Goal: Information Seeking & Learning: Compare options

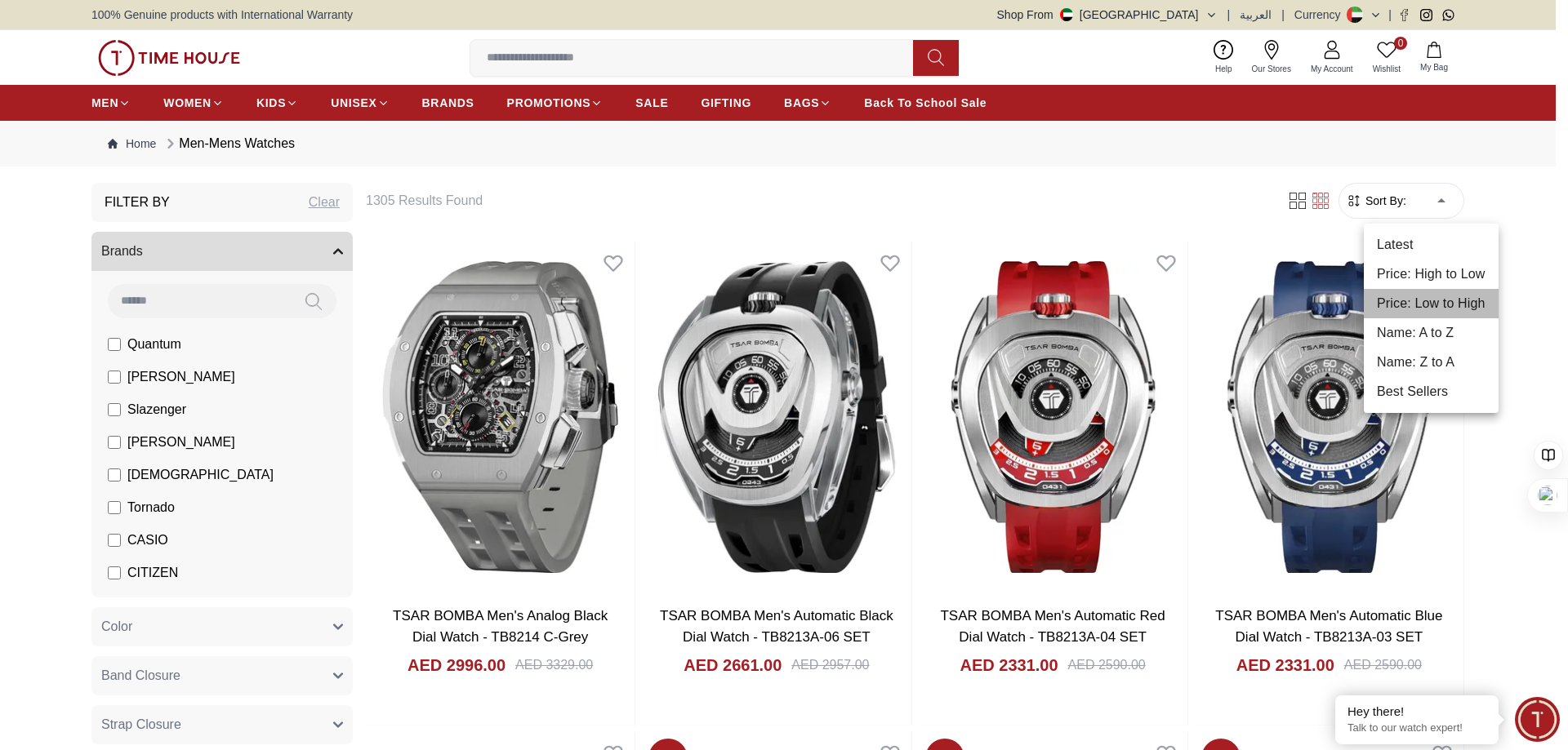
click at [1438, 299] on li "Price: Low to High" at bounding box center [1431, 304] width 135 height 29
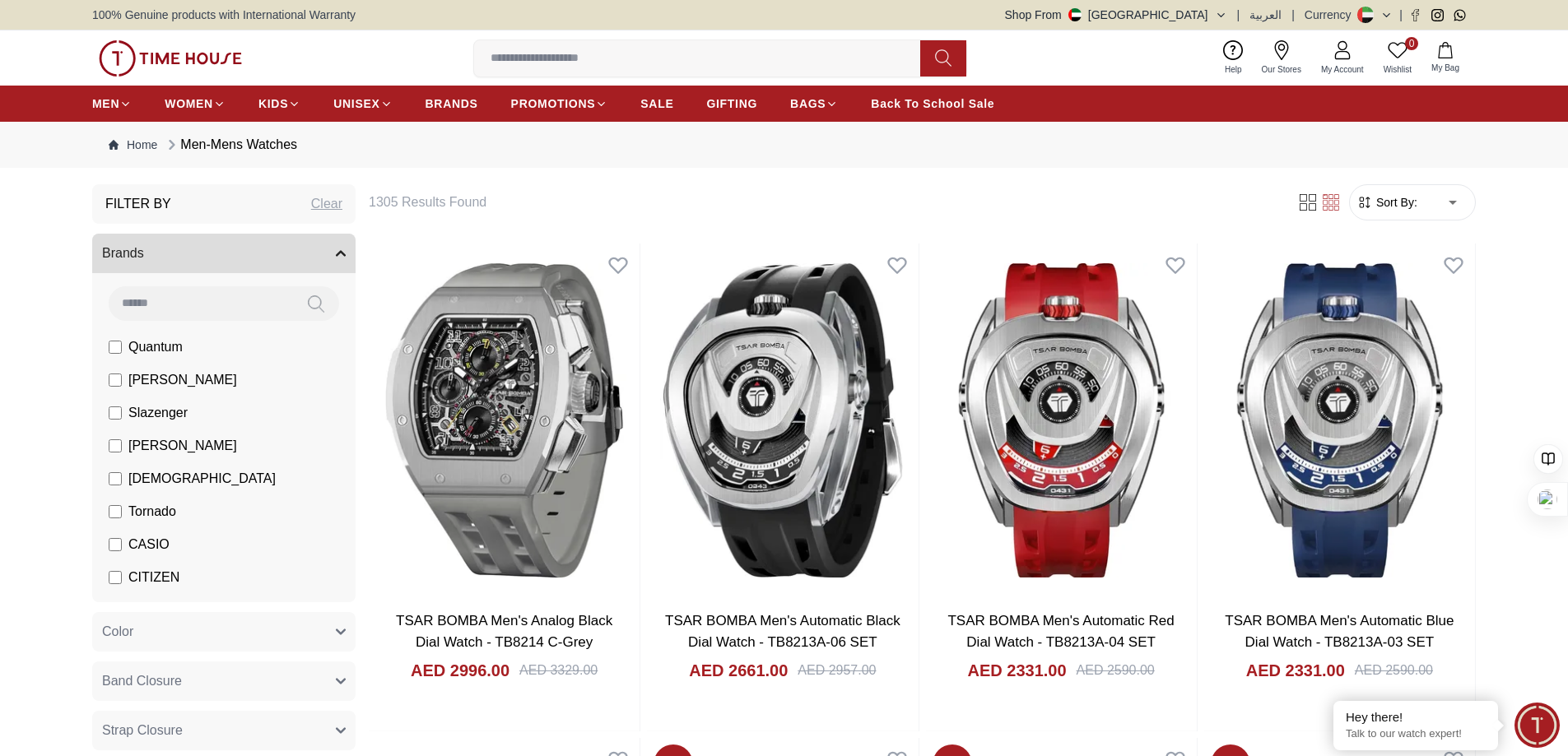
type input "*"
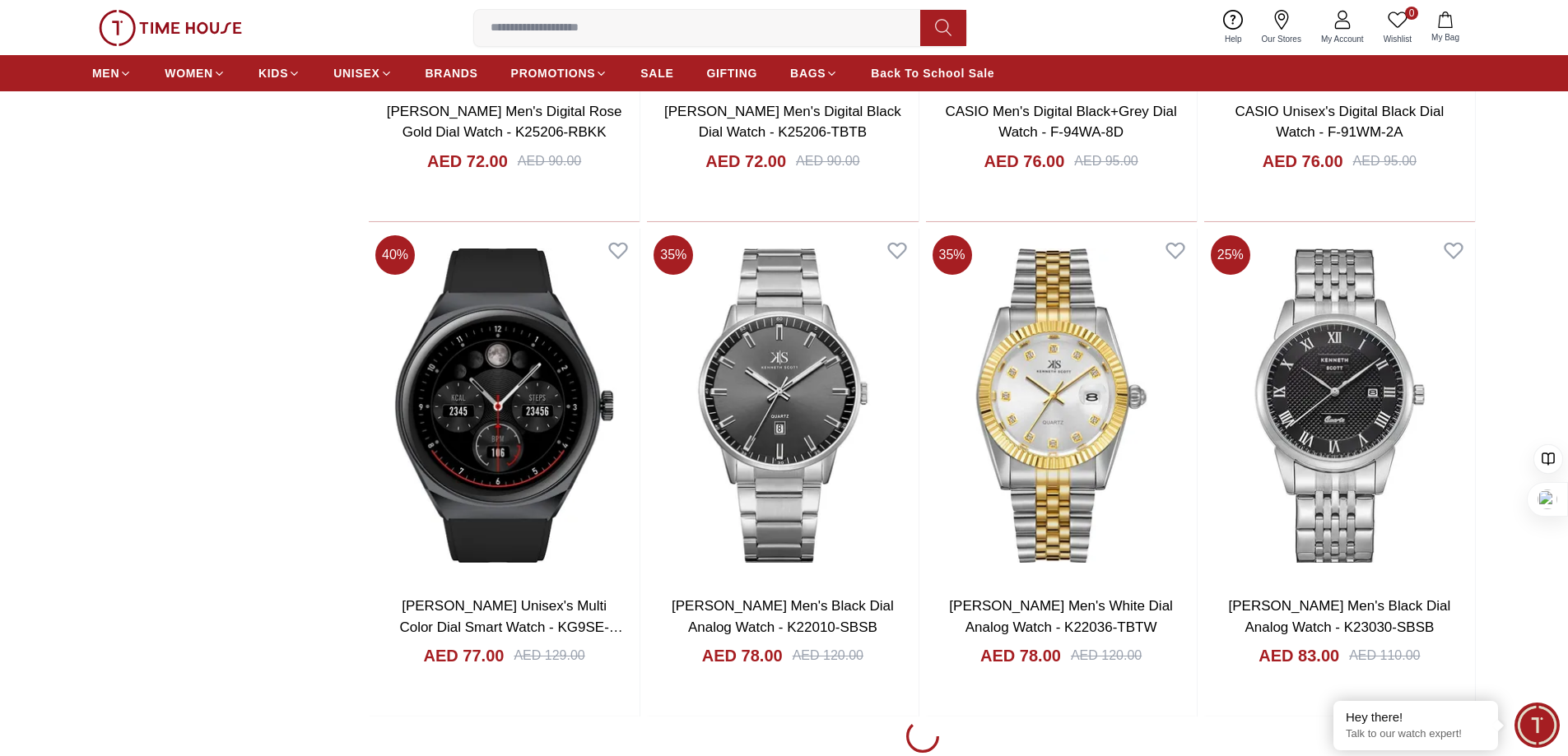
scroll to position [2037, 0]
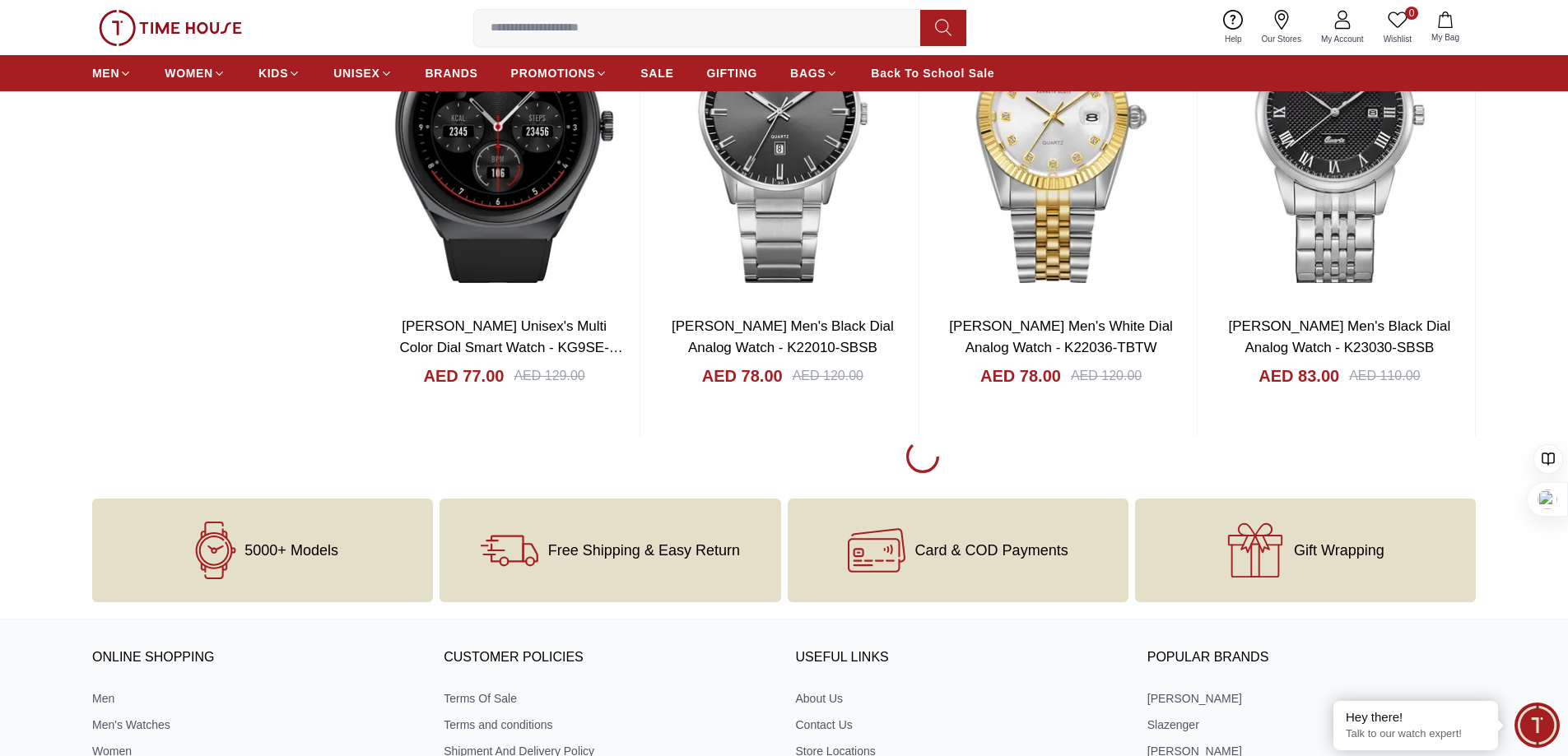
scroll to position [2298, 0]
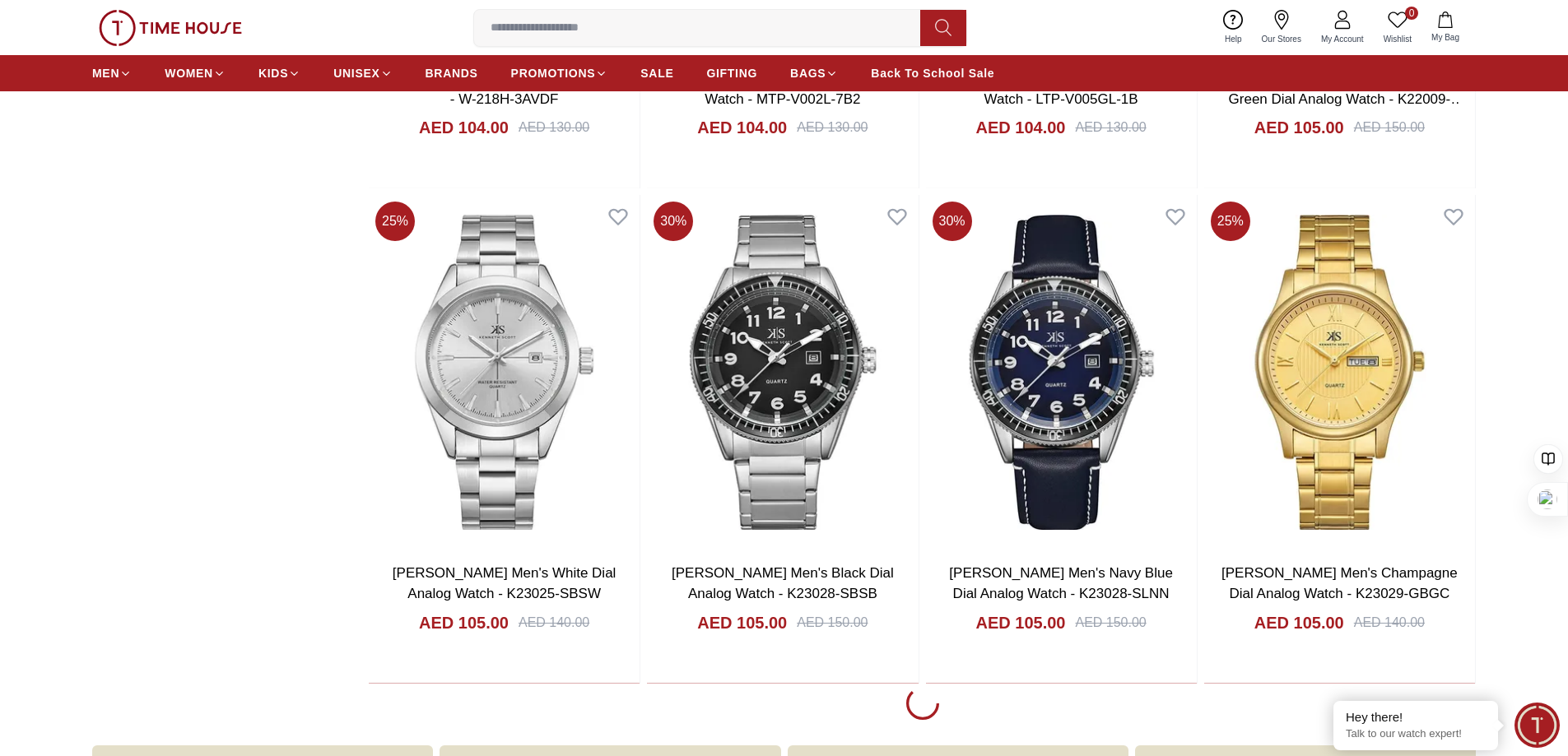
scroll to position [7120, 0]
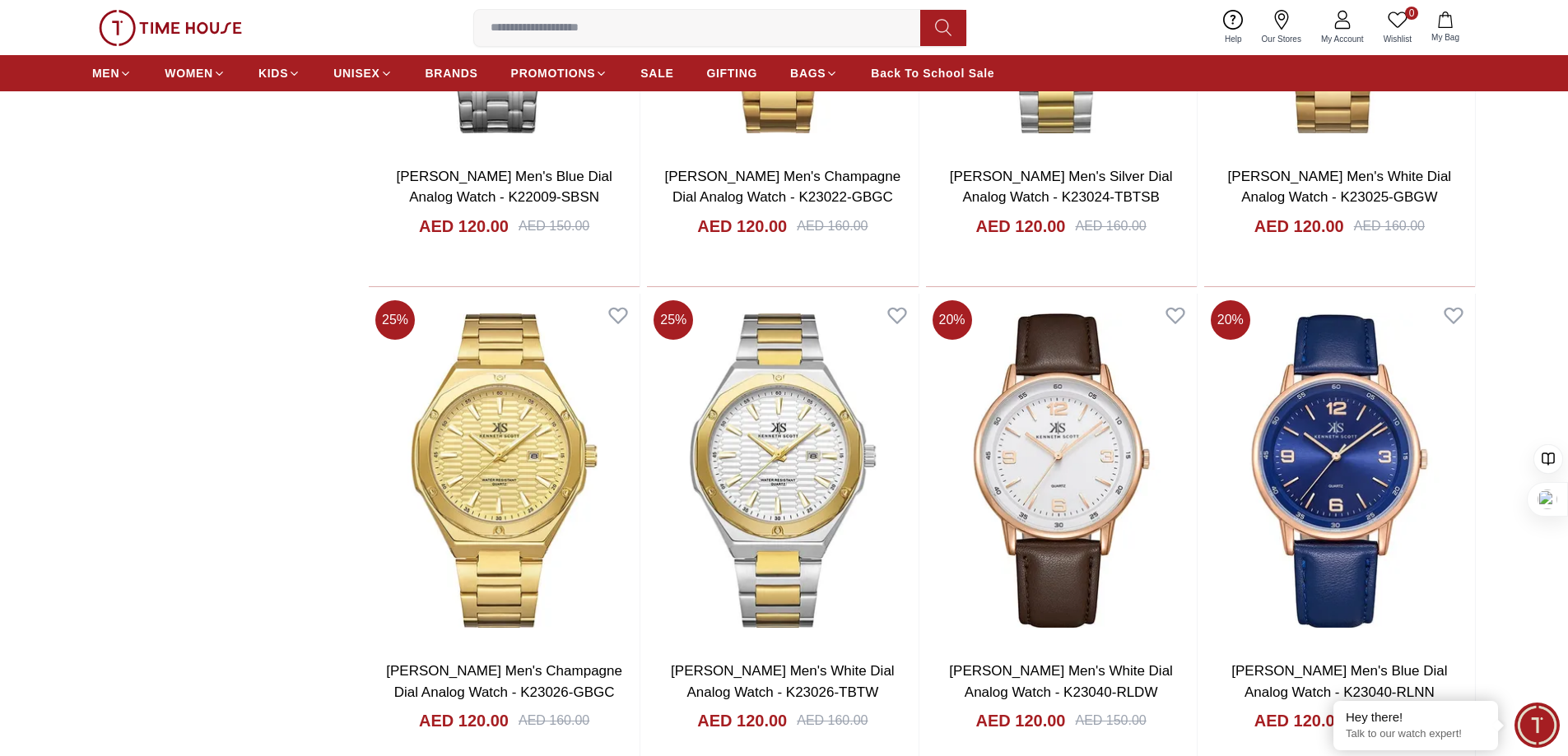
scroll to position [11999, 0]
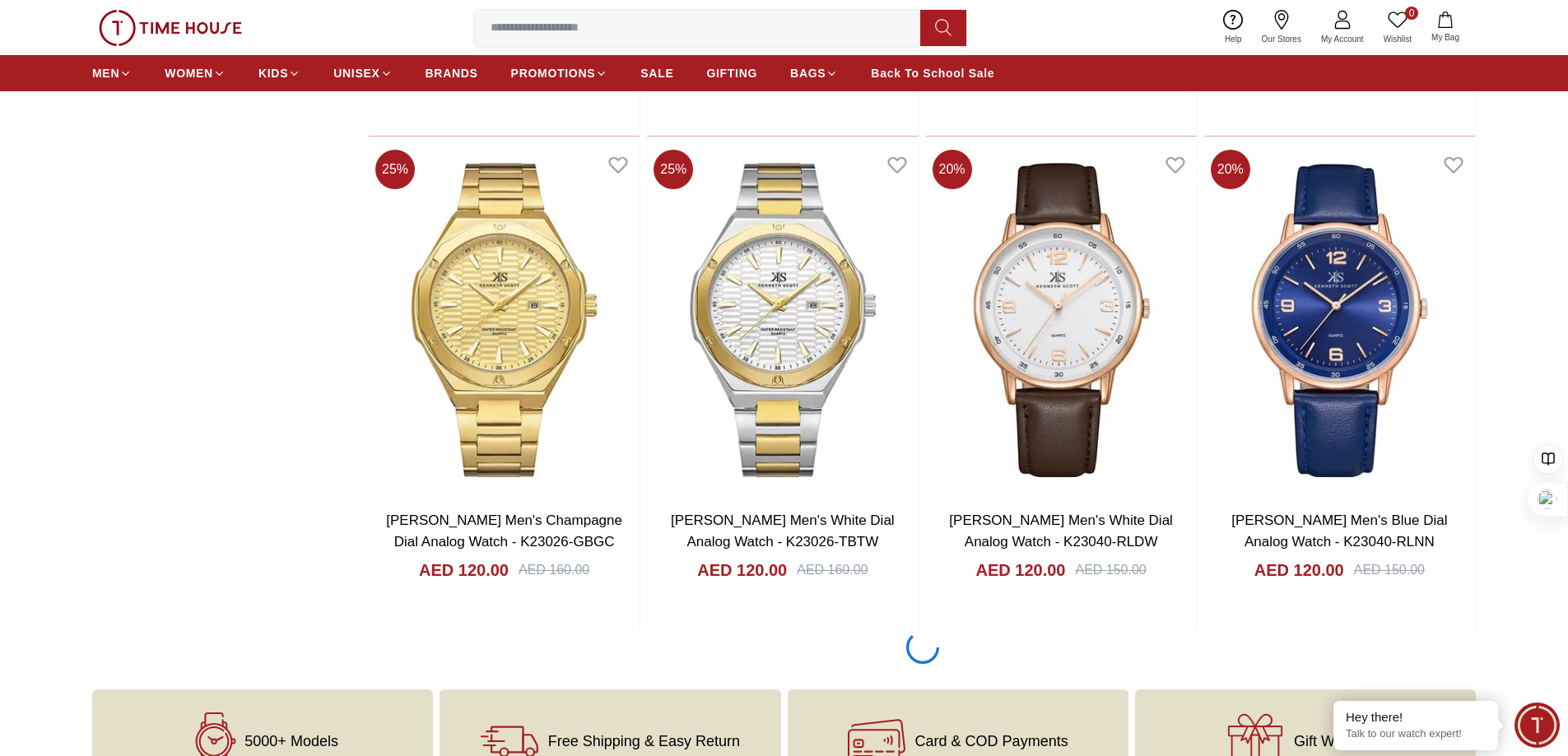
scroll to position [12210, 0]
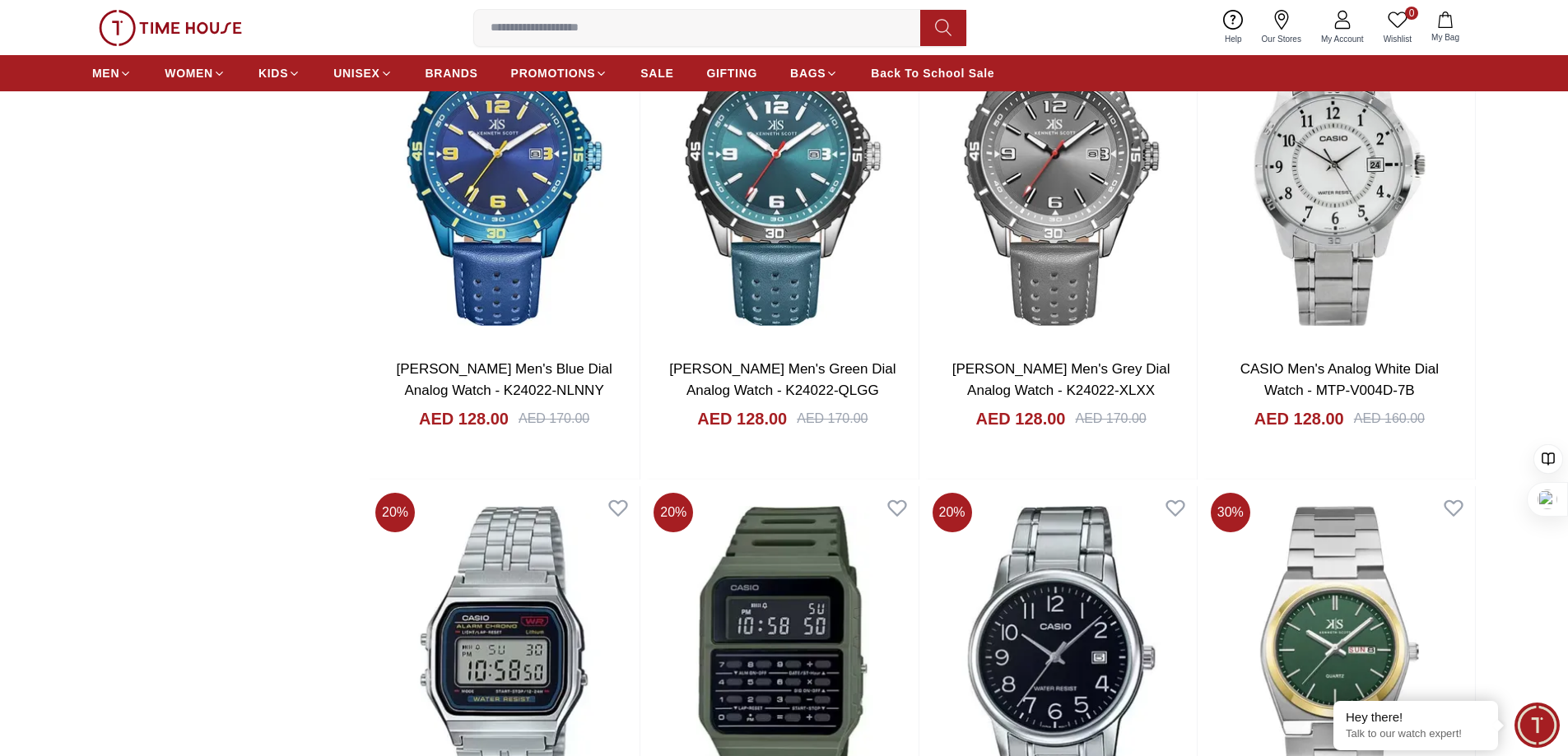
scroll to position [15626, 0]
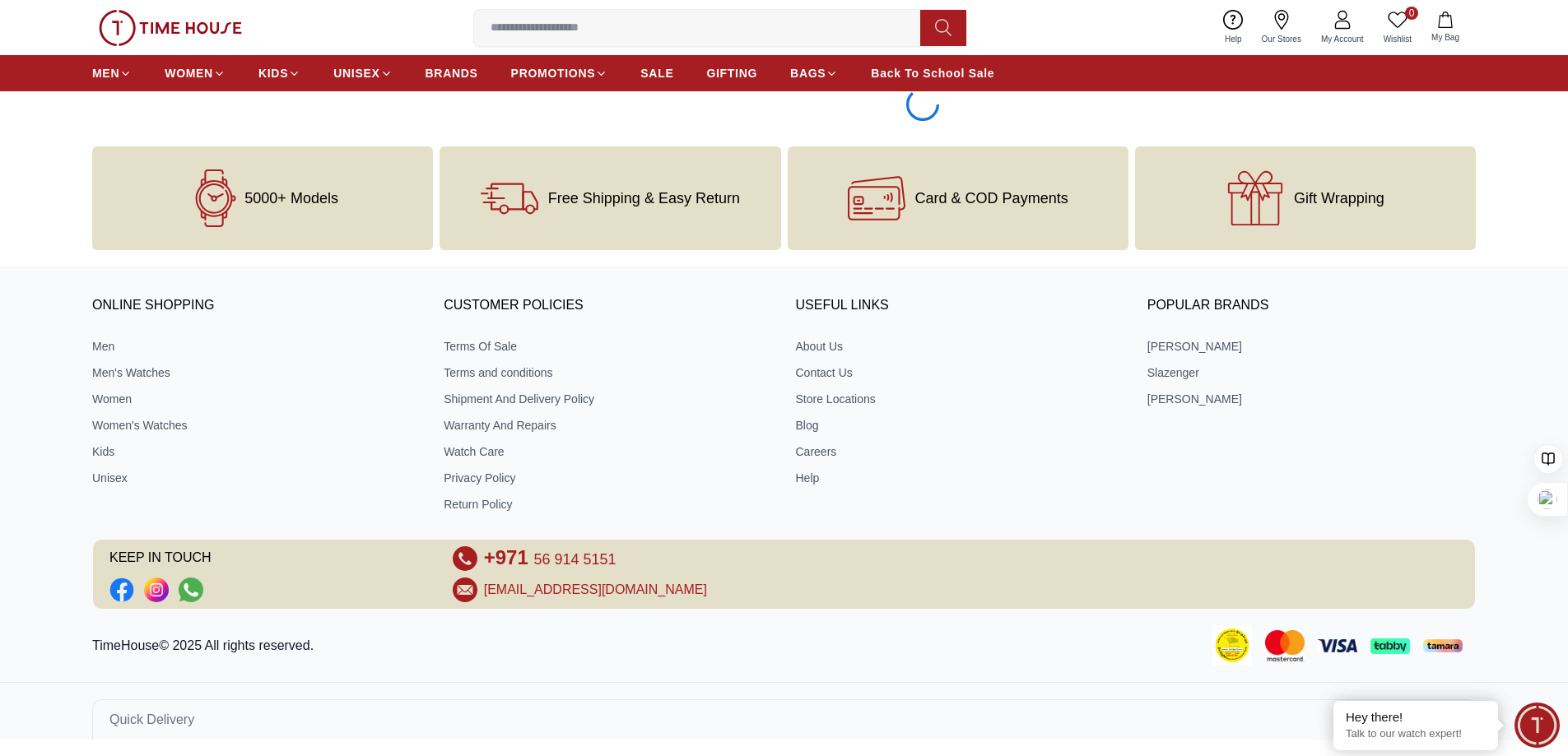
scroll to position [19968, 0]
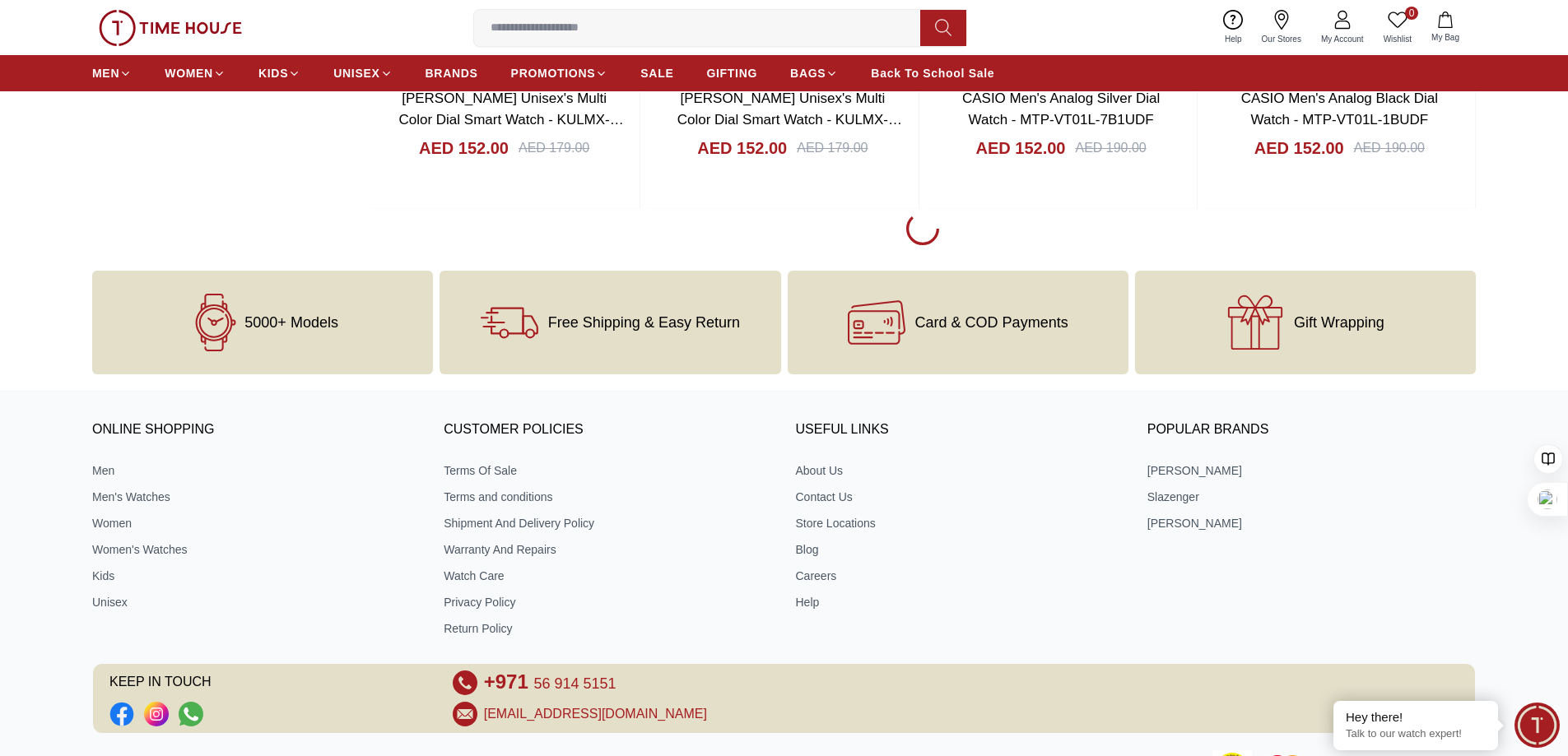
scroll to position [22443, 0]
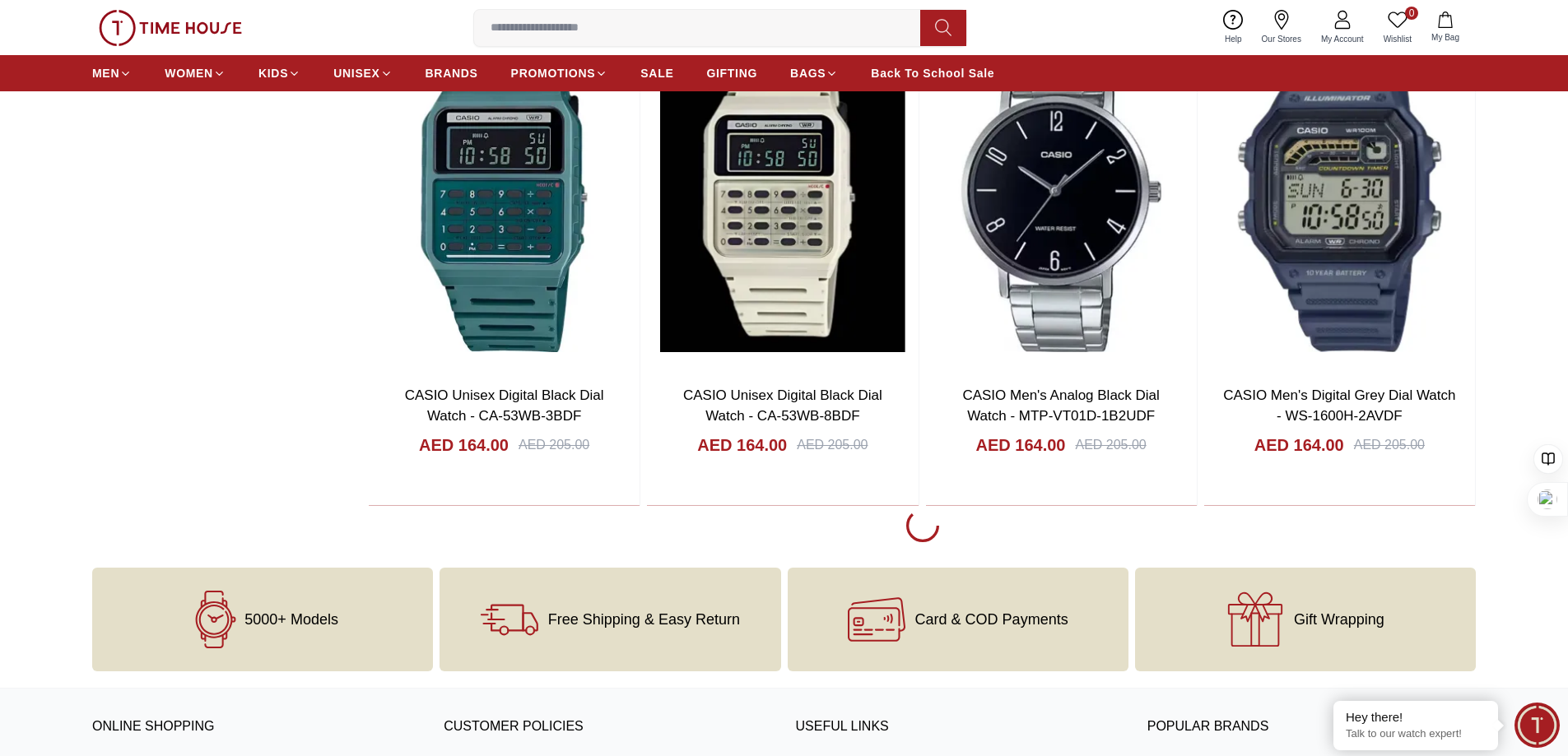
scroll to position [24544, 0]
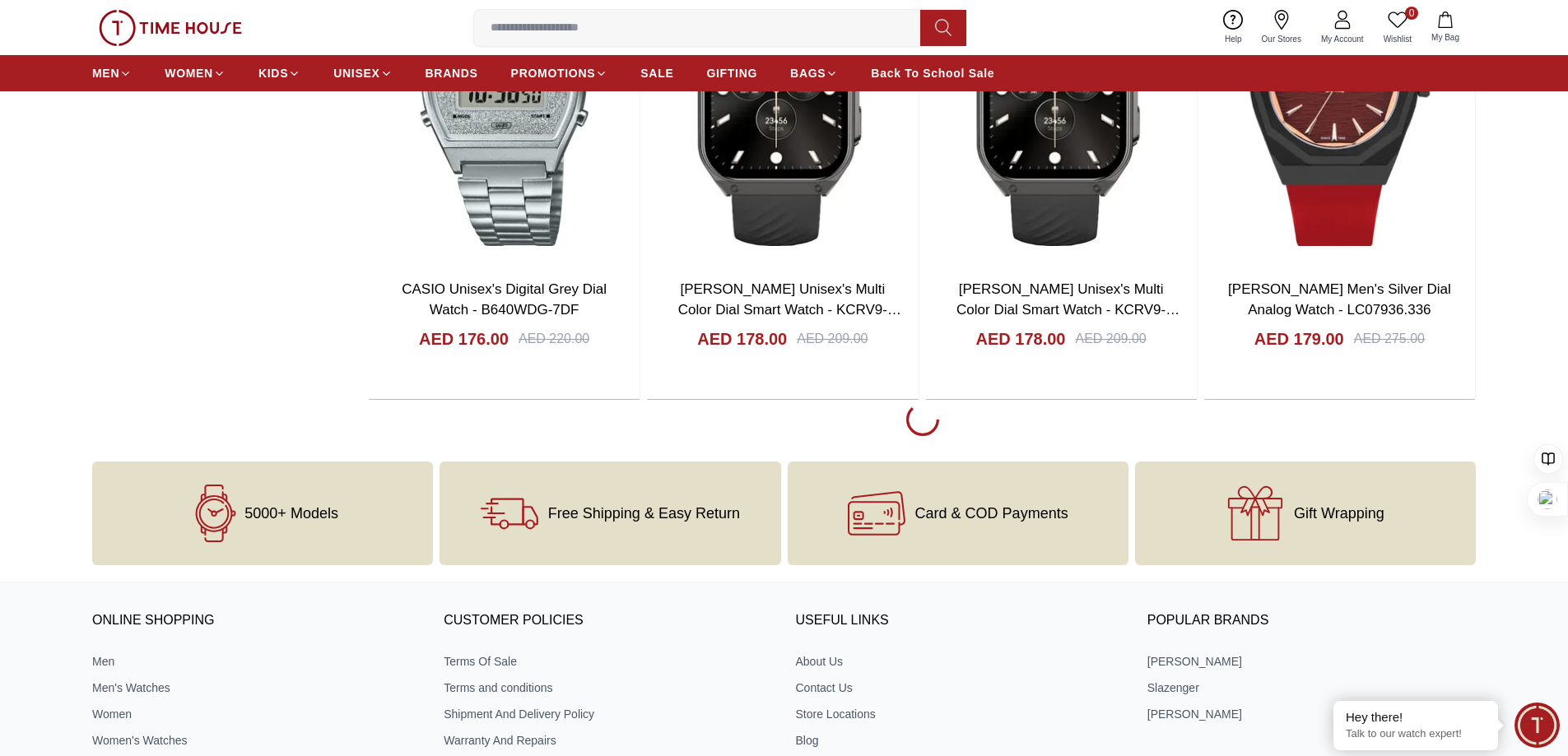
scroll to position [27158, 0]
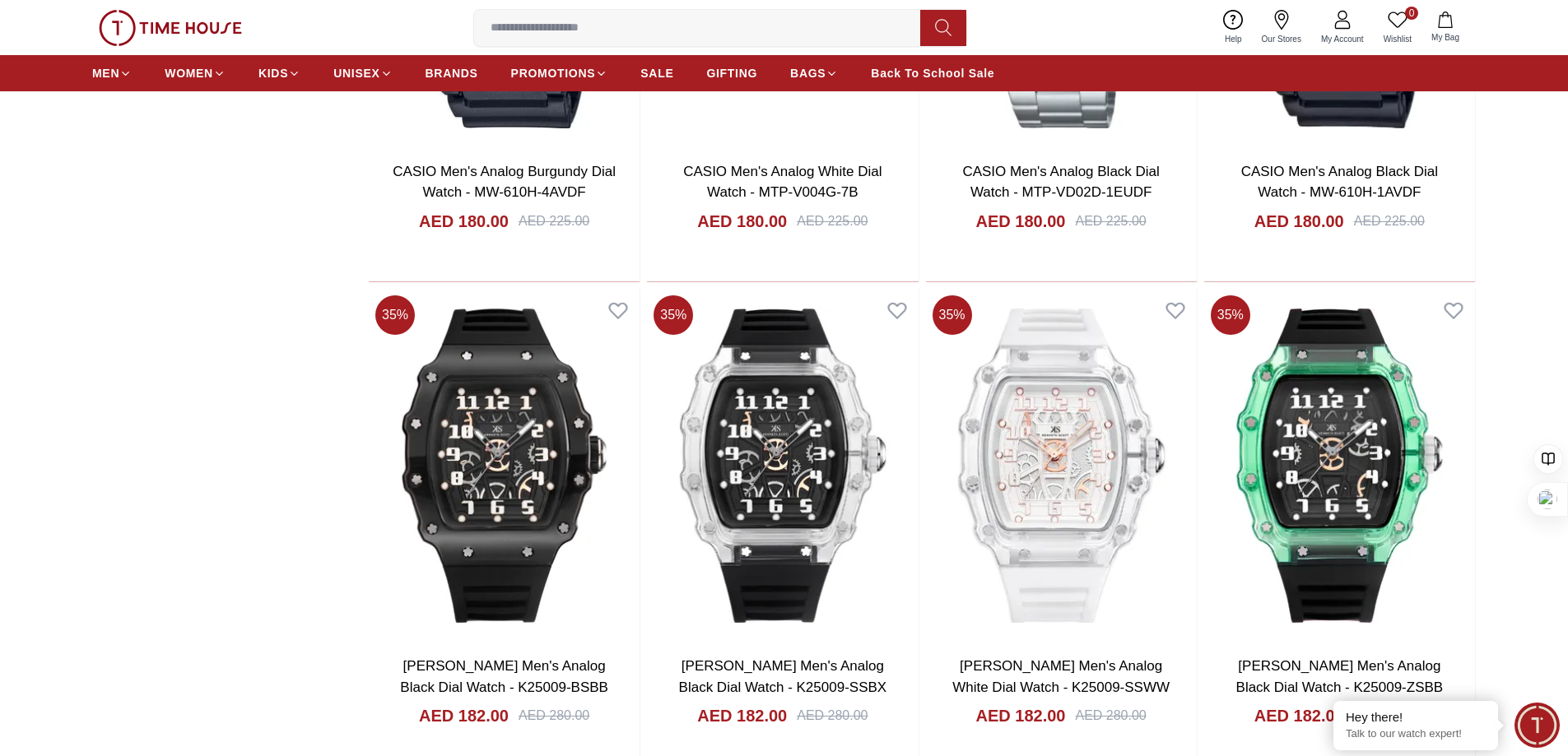
scroll to position [29255, 0]
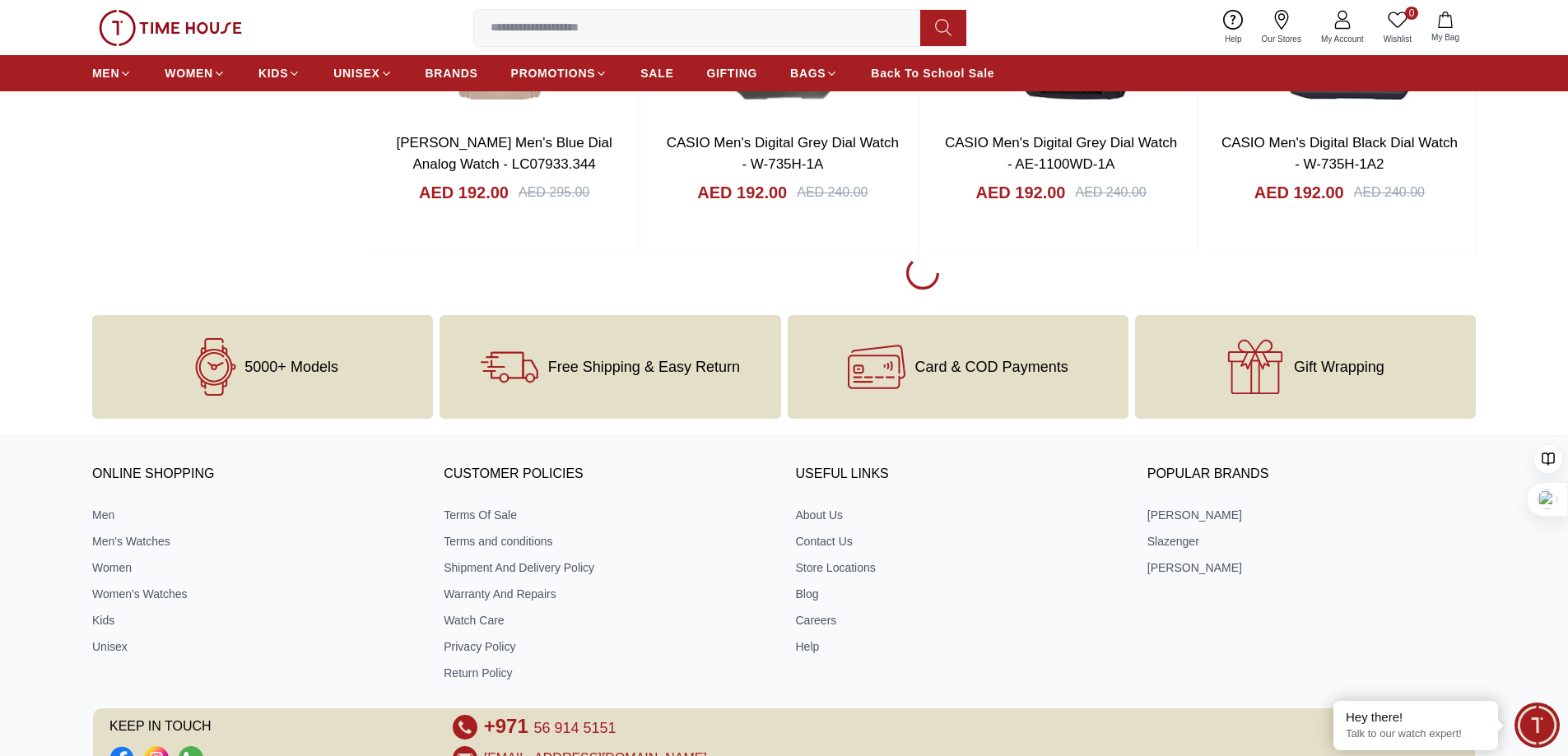
scroll to position [32253, 0]
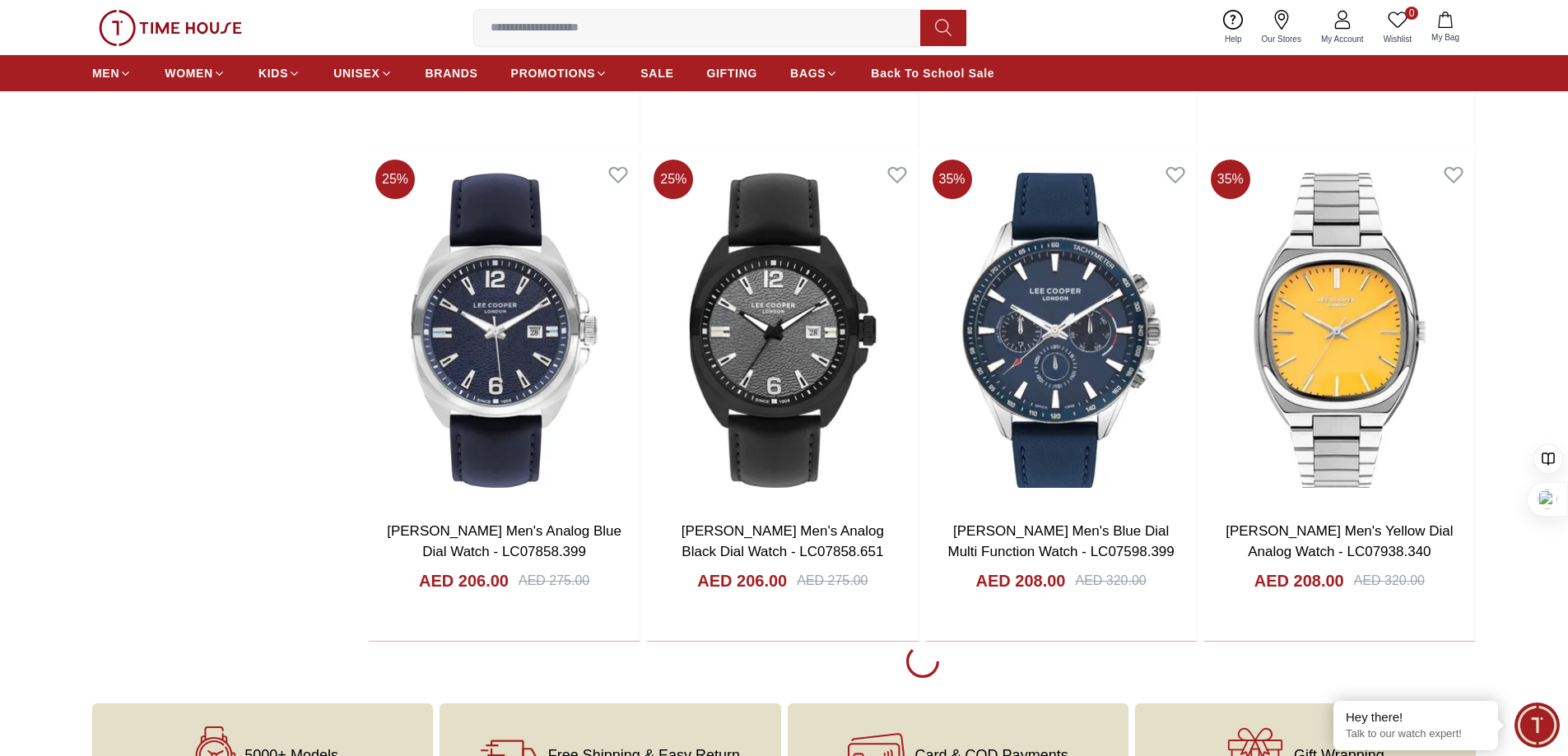
scroll to position [34275, 0]
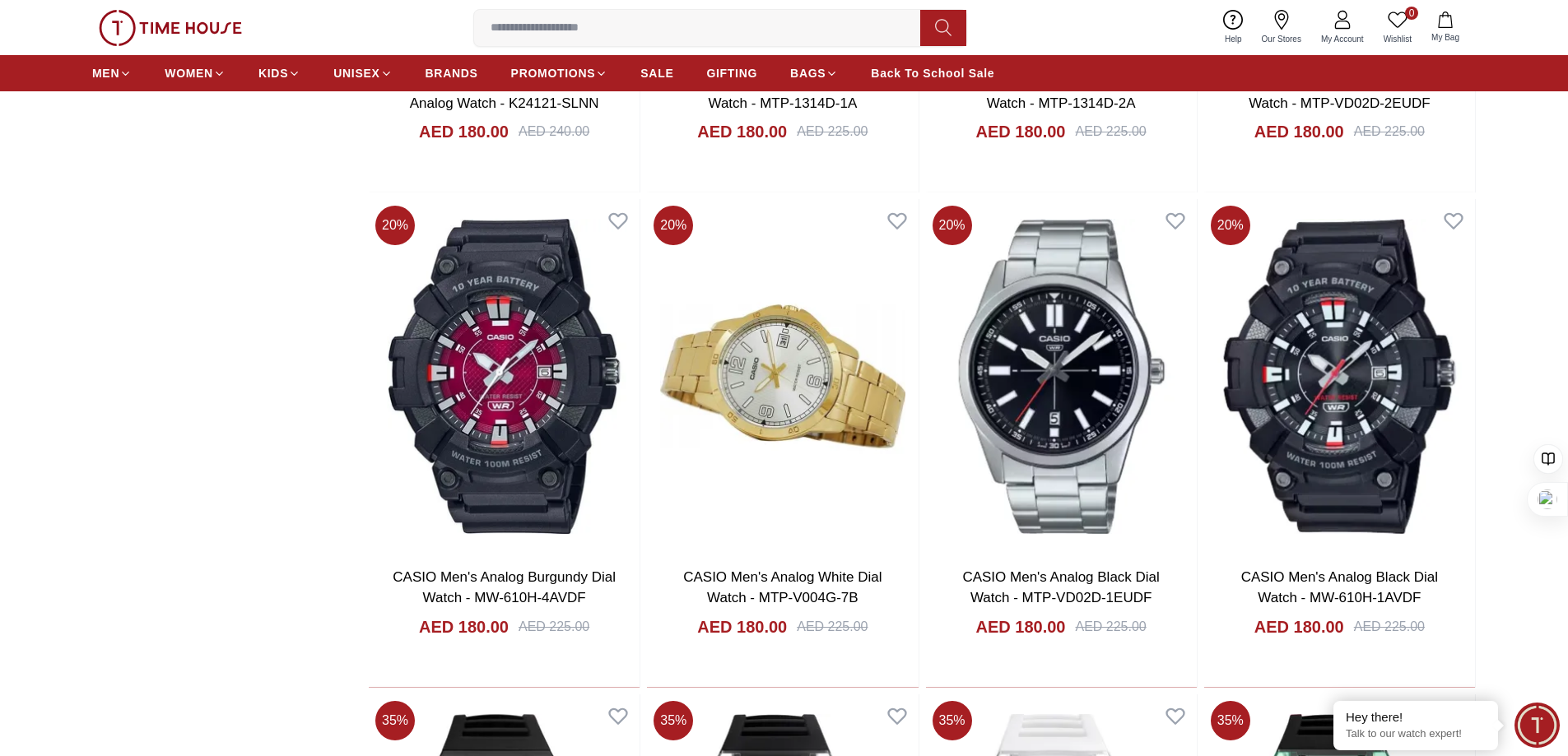
scroll to position [28697, 0]
